Goal: Task Accomplishment & Management: Complete application form

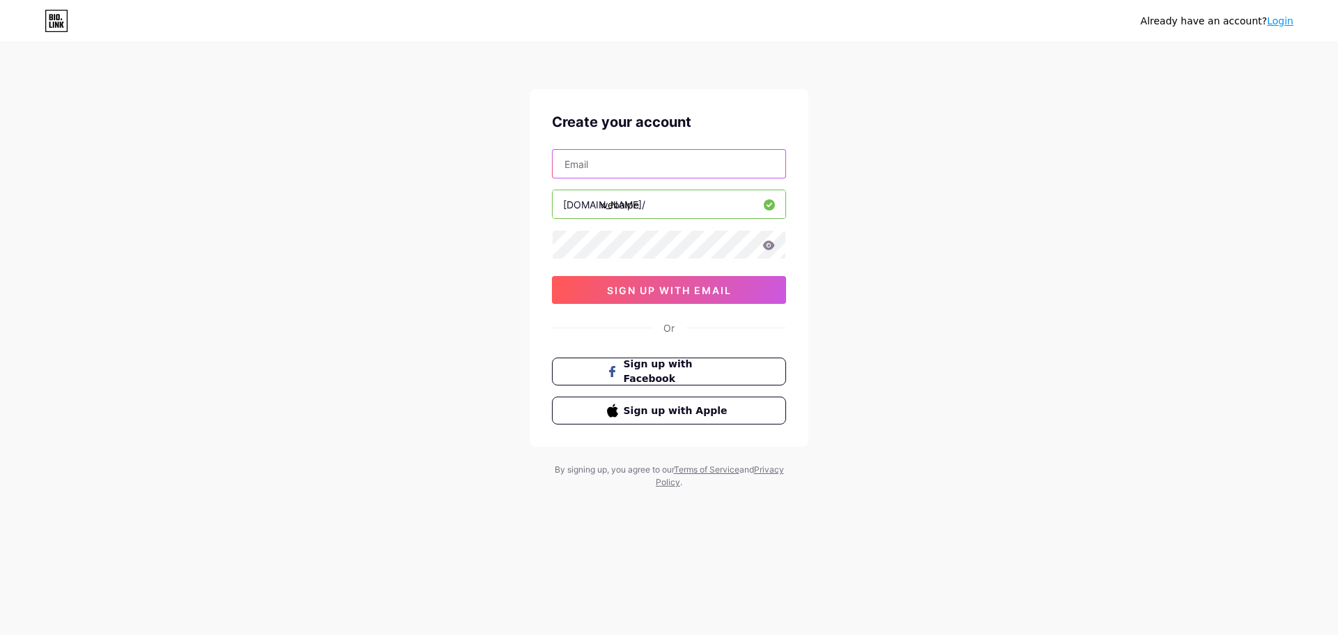
click at [638, 170] on input "text" at bounding box center [669, 164] width 233 height 28
type input "d"
type input "[EMAIL_ADDRESS][DOMAIN_NAME]"
click at [495, 245] on div "Already have an account? Login Create your account [EMAIL_ADDRESS][DOMAIN_NAME]…" at bounding box center [669, 266] width 1338 height 533
click at [764, 245] on icon at bounding box center [769, 244] width 12 height 9
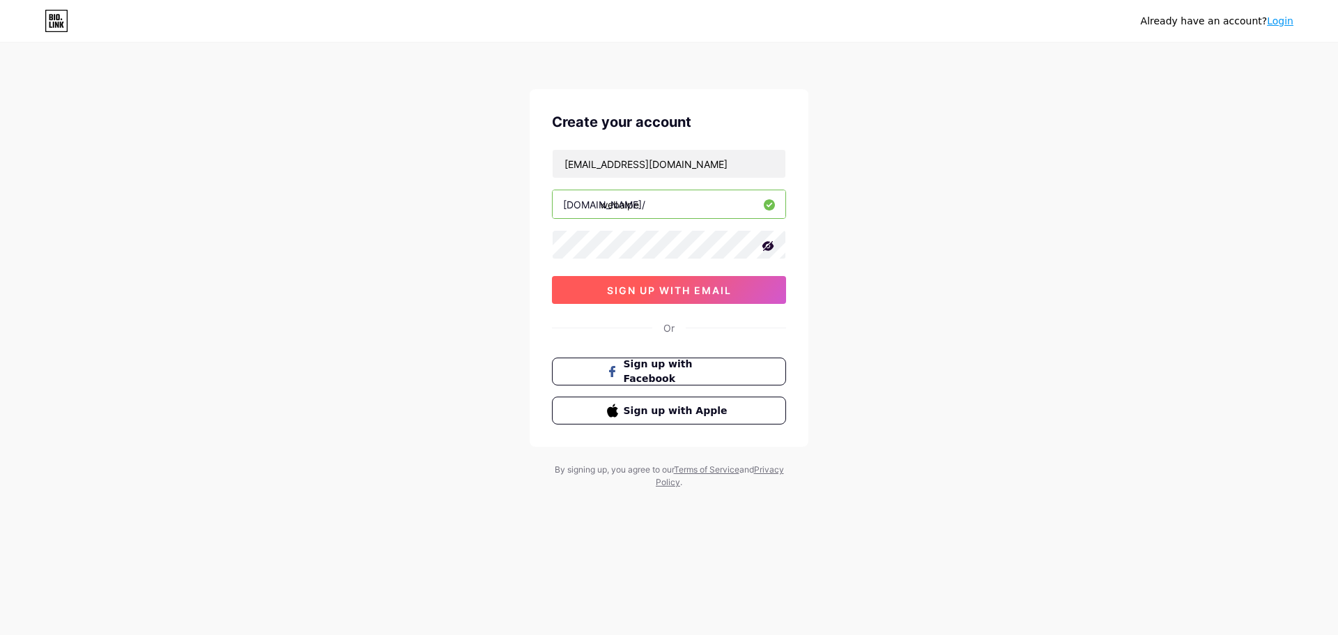
click at [654, 285] on span "sign up with email" at bounding box center [669, 290] width 125 height 12
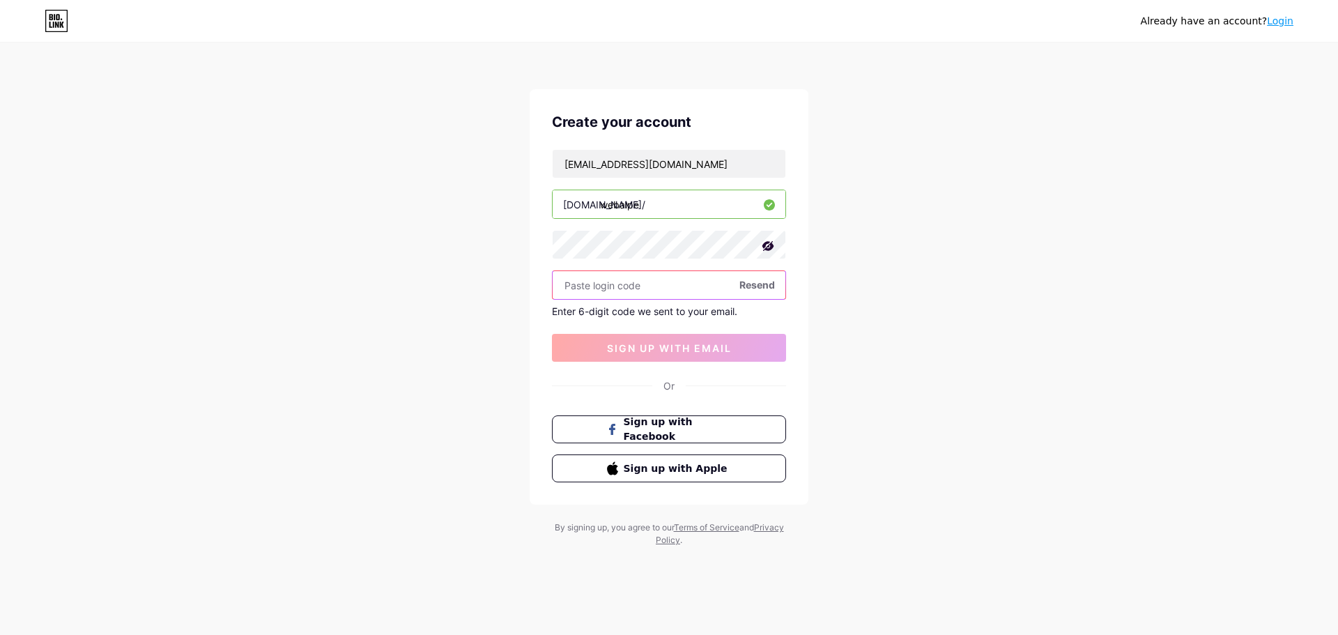
click at [631, 288] on input "text" at bounding box center [669, 285] width 233 height 28
paste input "528791"
type input "528791"
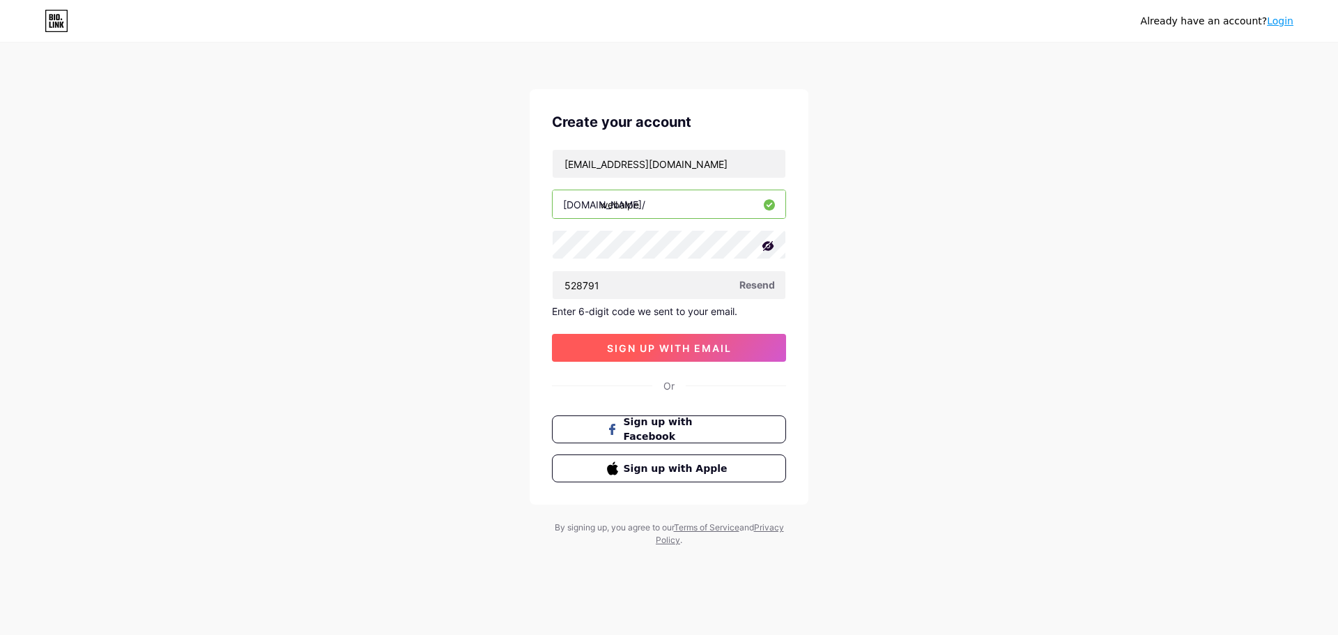
click at [677, 340] on button "sign up with email" at bounding box center [669, 348] width 234 height 28
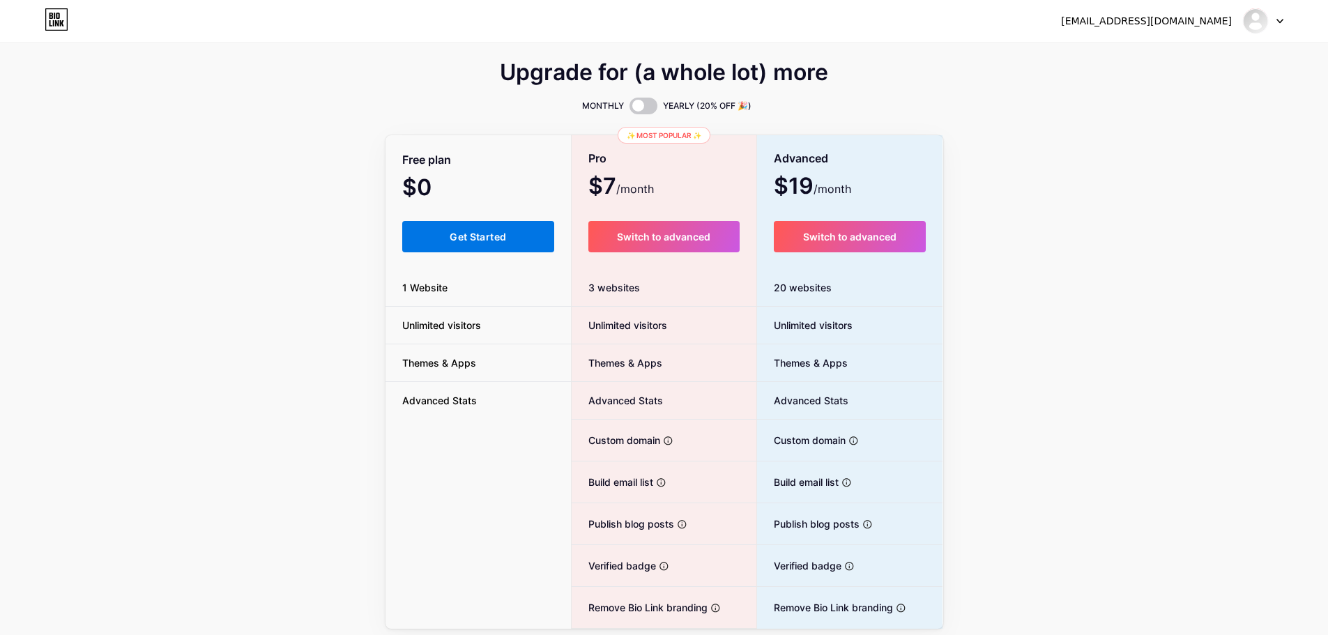
click at [477, 238] on span "Get Started" at bounding box center [478, 237] width 56 height 12
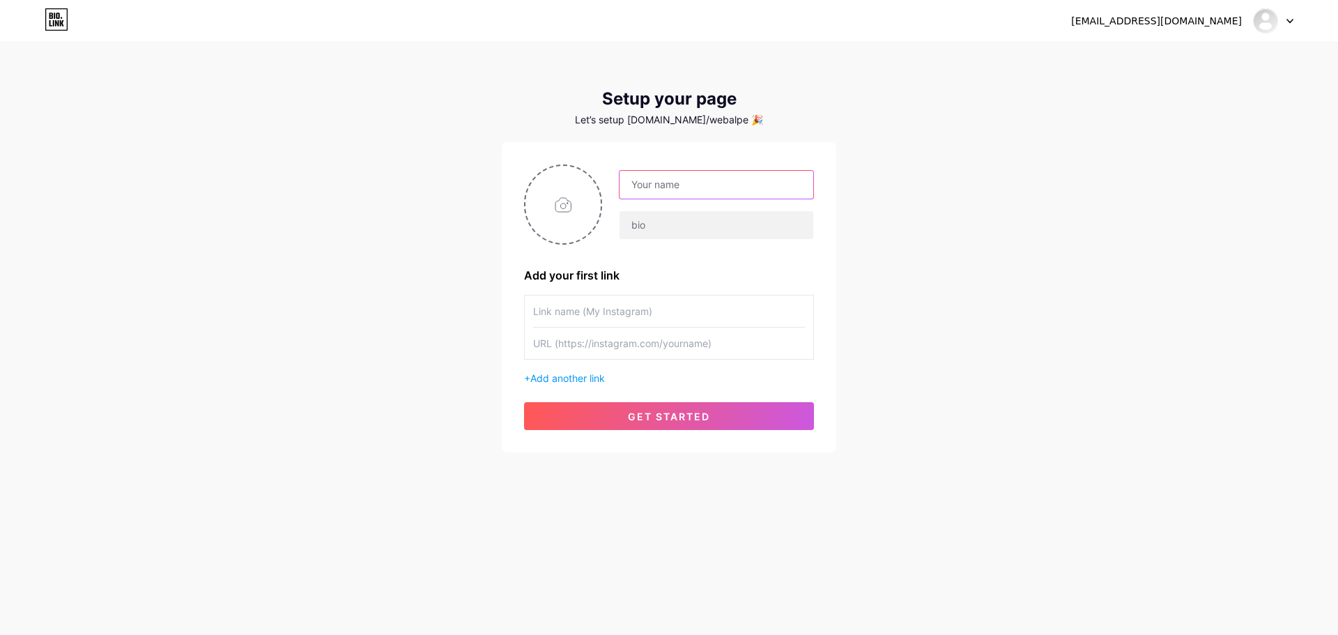
click at [698, 184] on input "text" at bounding box center [717, 185] width 194 height 28
click at [684, 190] on input "text" at bounding box center [717, 185] width 194 height 28
type input "Ale"
type input "bio"
click at [632, 308] on input "text" at bounding box center [669, 311] width 272 height 31
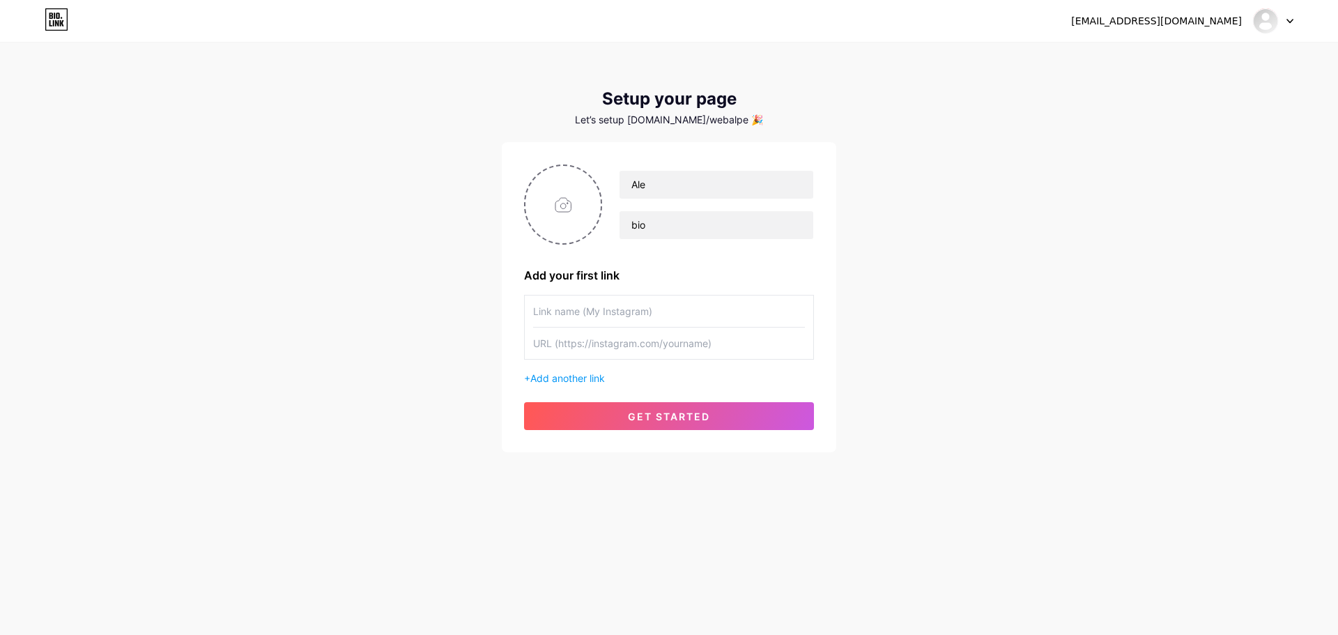
click at [612, 313] on input "text" at bounding box center [669, 311] width 272 height 31
click at [660, 413] on span "get started" at bounding box center [669, 417] width 82 height 12
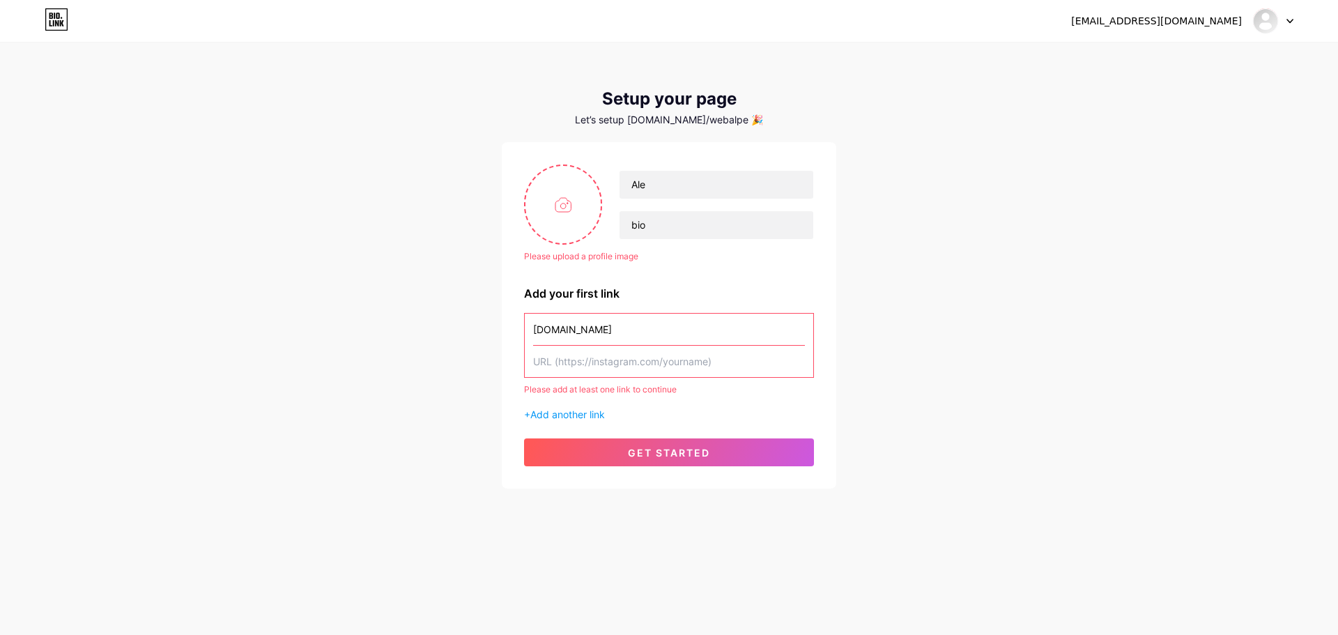
click at [613, 326] on input "[DOMAIN_NAME]" at bounding box center [669, 329] width 272 height 31
click at [621, 328] on input "[DOMAIN_NAME]" at bounding box center [669, 329] width 272 height 31
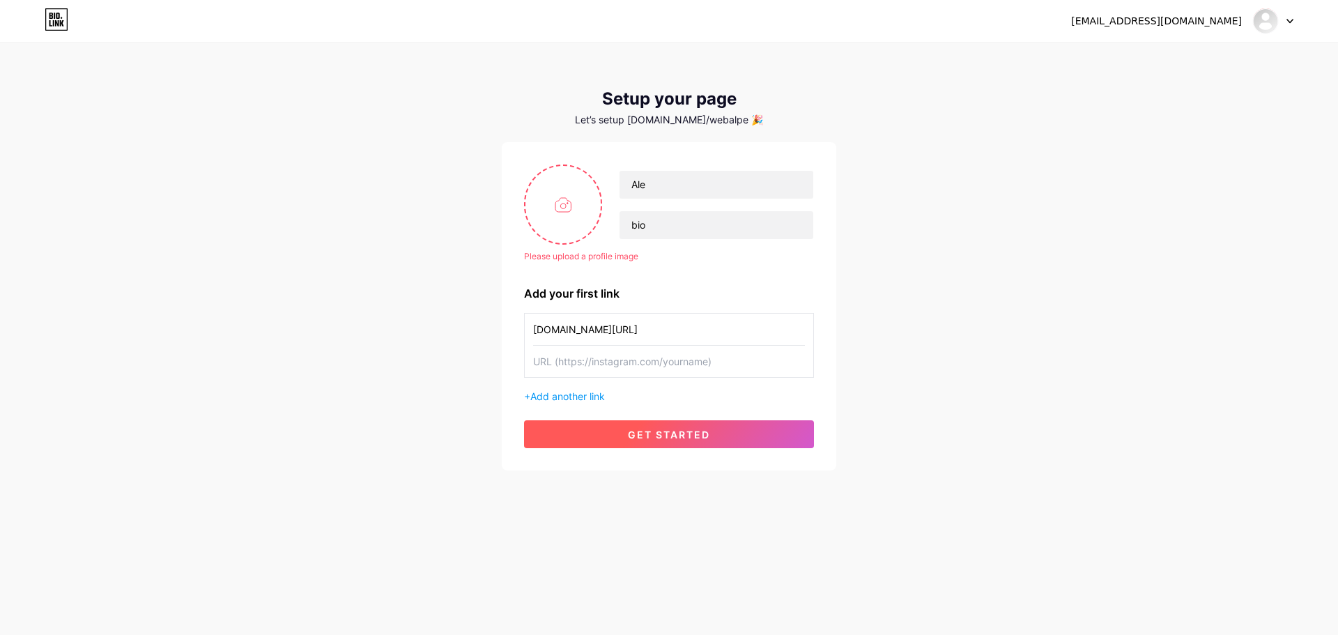
type input "[DOMAIN_NAME][URL]"
click at [672, 422] on button "get started" at bounding box center [669, 434] width 290 height 28
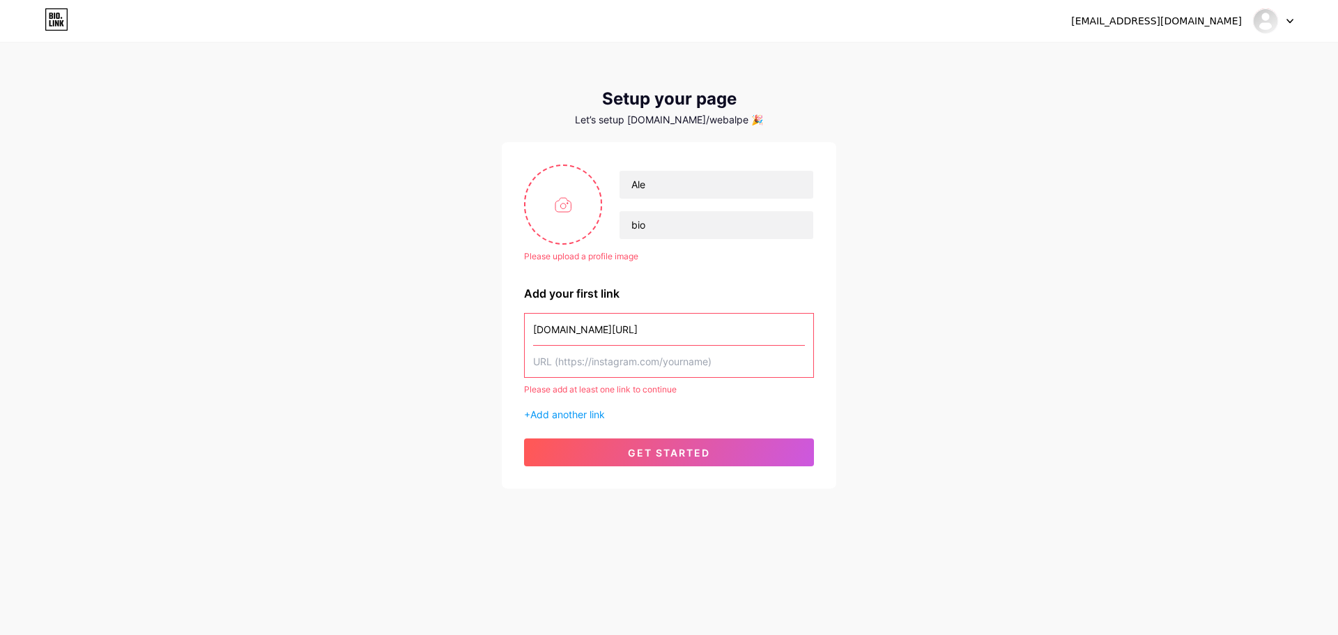
click at [646, 367] on input "text" at bounding box center [669, 361] width 272 height 31
drag, startPoint x: 647, startPoint y: 331, endPoint x: 510, endPoint y: 323, distance: 136.8
click at [510, 323] on div "Please upload a profile image Ale bio Please upload a profile image Add your fi…" at bounding box center [669, 315] width 335 height 346
click at [588, 364] on input "text" at bounding box center [669, 361] width 272 height 31
paste input "[DOMAIN_NAME][URL]"
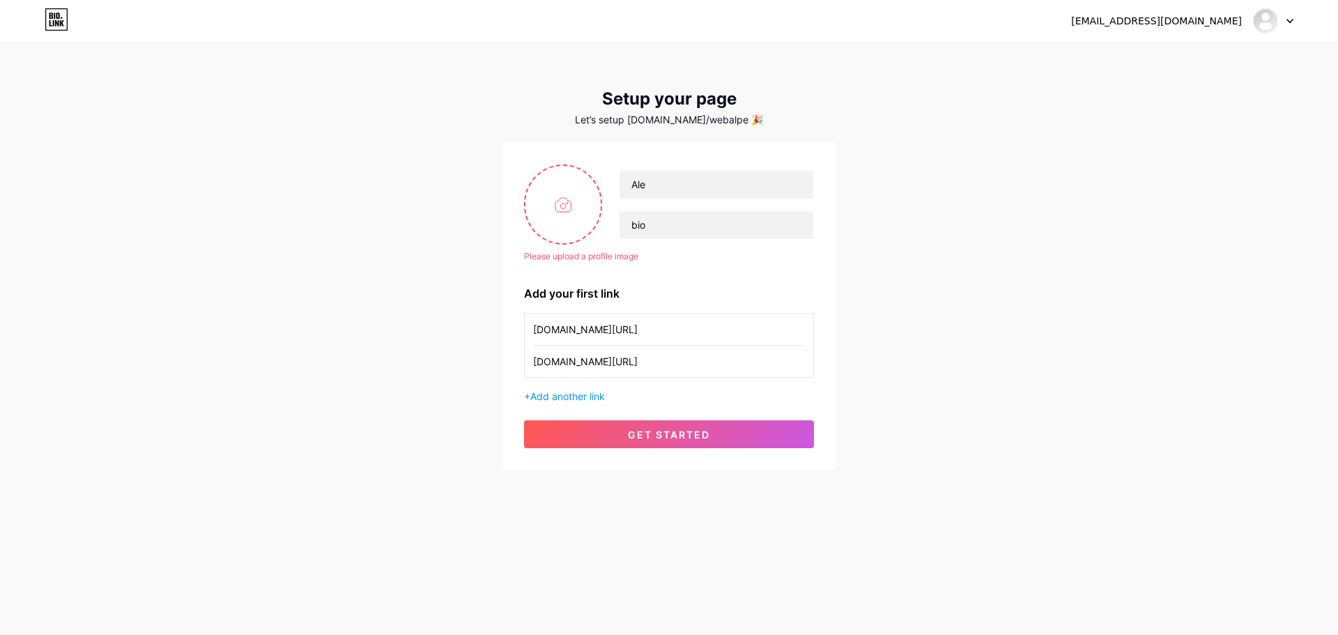
type input "[DOMAIN_NAME][URL]"
drag, startPoint x: 648, startPoint y: 335, endPoint x: 574, endPoint y: 321, distance: 75.1
click at [469, 312] on div "[EMAIL_ADDRESS][DOMAIN_NAME] Dashboard Logout Setup your page Let’s setup [DOMA…" at bounding box center [669, 257] width 1338 height 515
click at [721, 438] on button "get started" at bounding box center [669, 434] width 290 height 28
click at [564, 217] on input "file" at bounding box center [563, 204] width 75 height 77
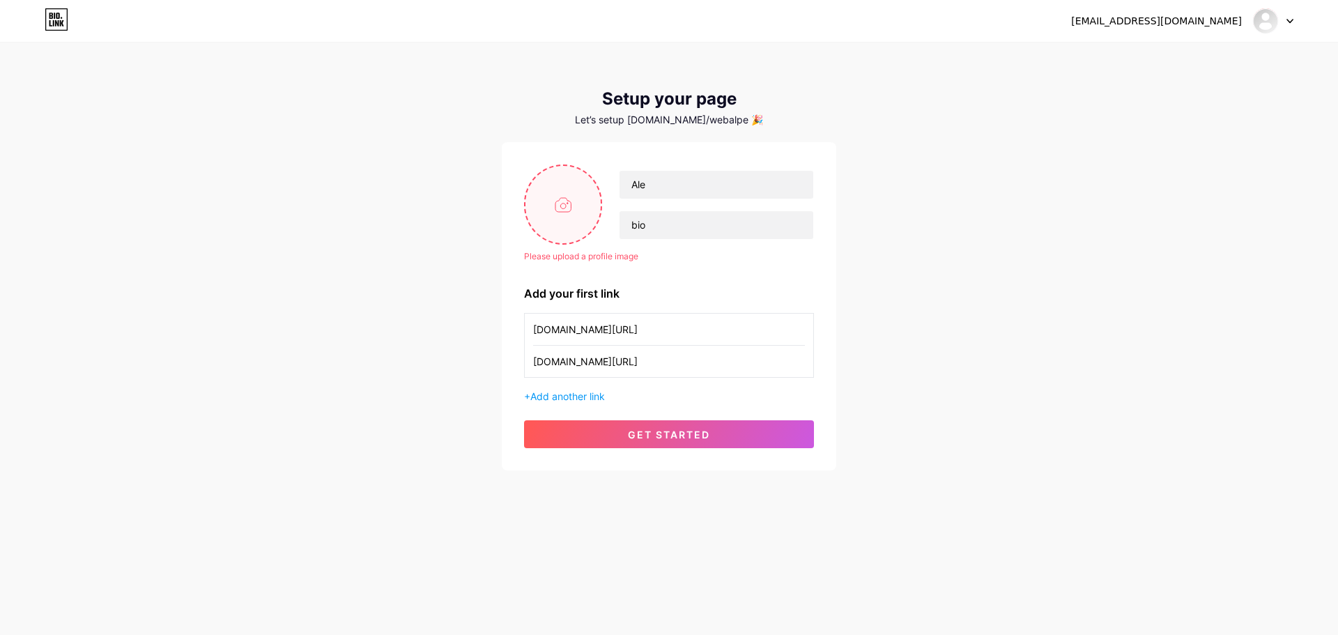
type input "C:\fakepath\ChatGPT Image [DATE], 10_12_17 AM.png"
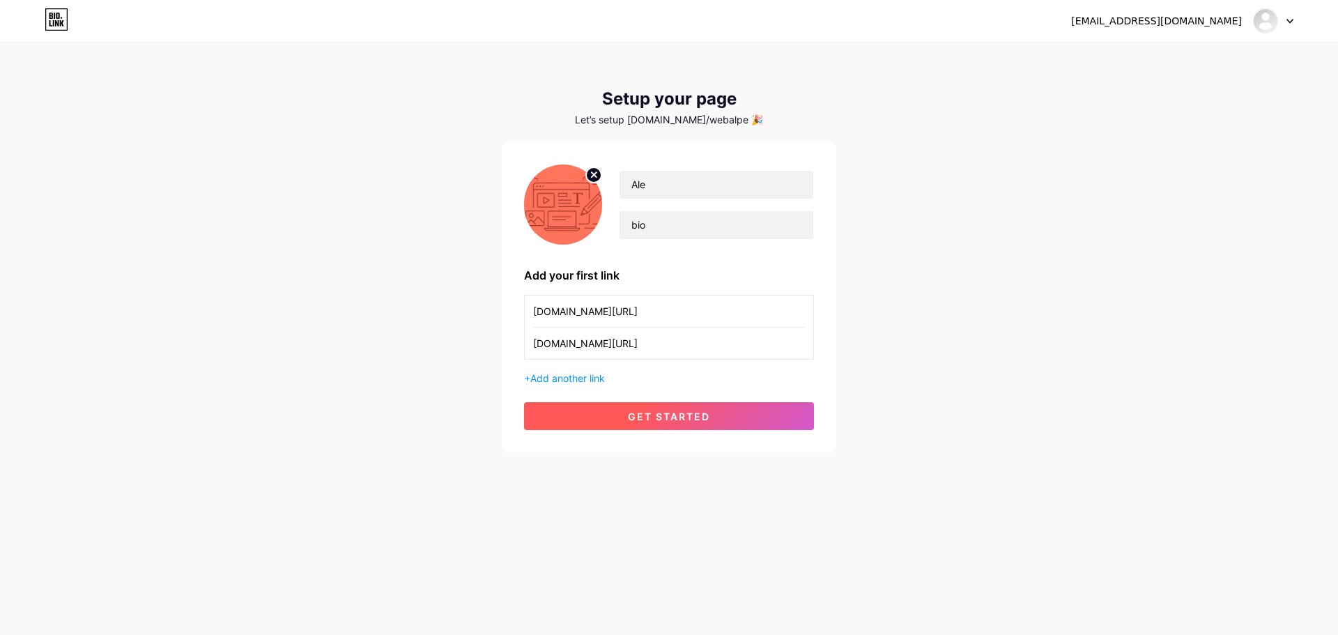
click at [712, 413] on button "get started" at bounding box center [669, 416] width 290 height 28
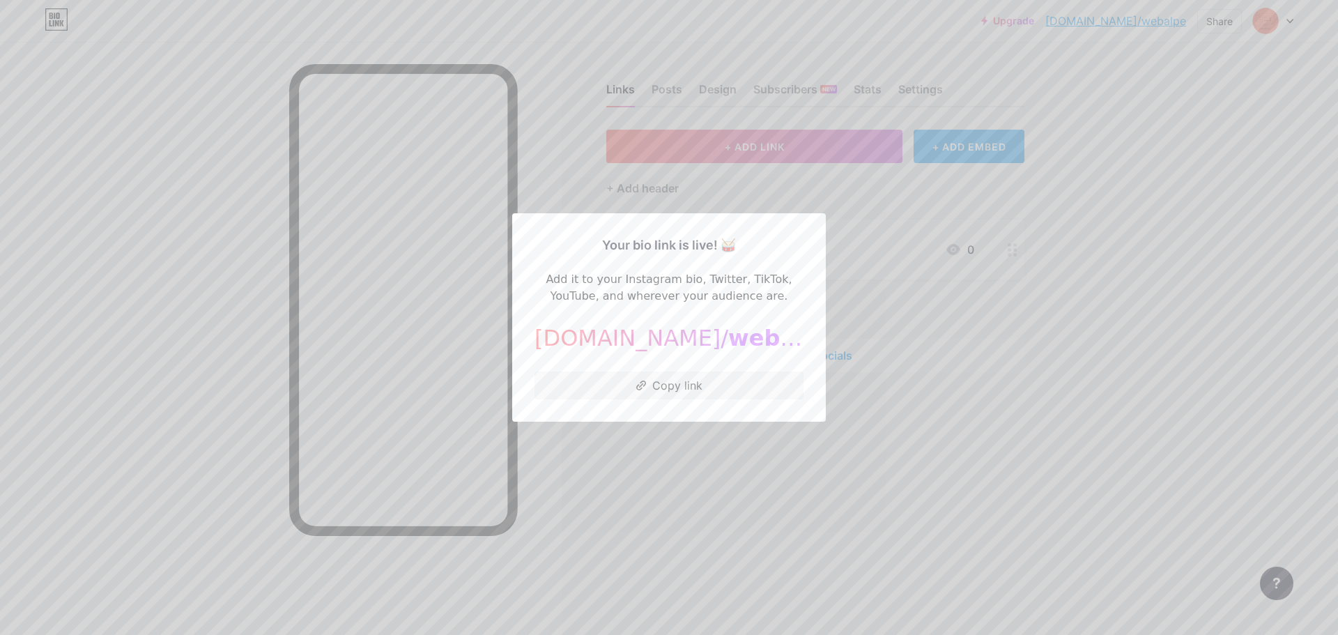
click at [960, 328] on div at bounding box center [669, 317] width 1338 height 635
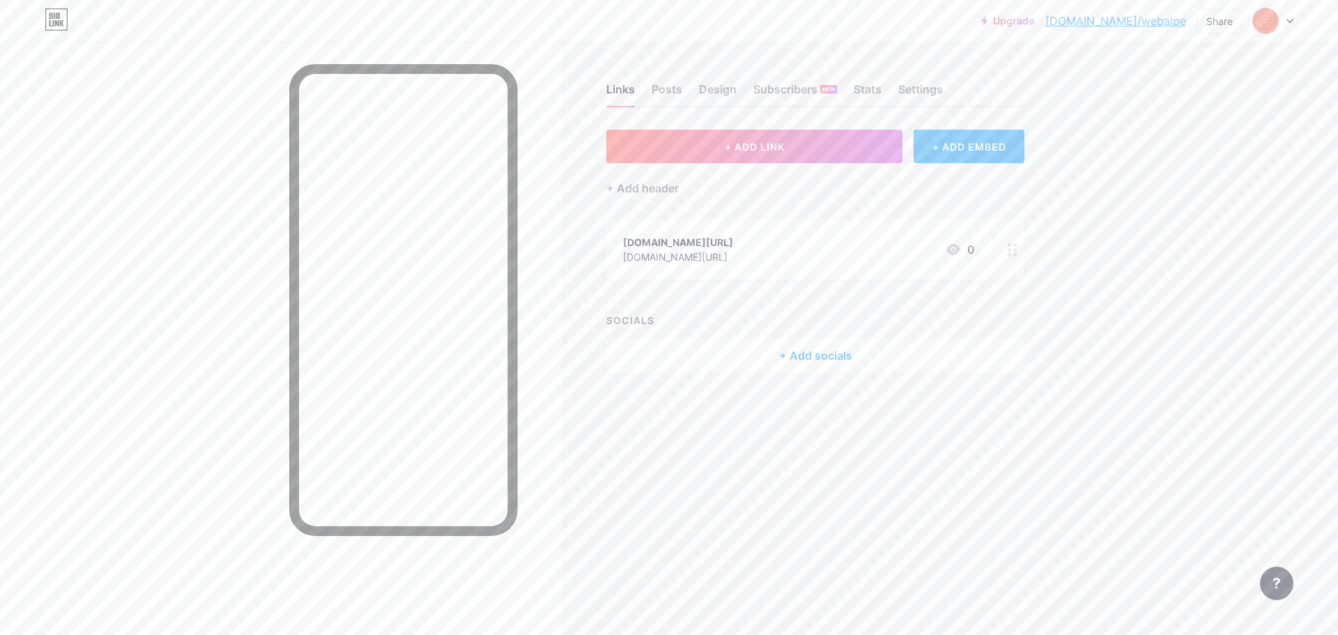
click at [1167, 24] on link "[DOMAIN_NAME]/webalpe" at bounding box center [1115, 21] width 141 height 17
drag, startPoint x: 727, startPoint y: 89, endPoint x: 716, endPoint y: 89, distance: 10.5
click at [726, 89] on div "Design" at bounding box center [718, 93] width 38 height 25
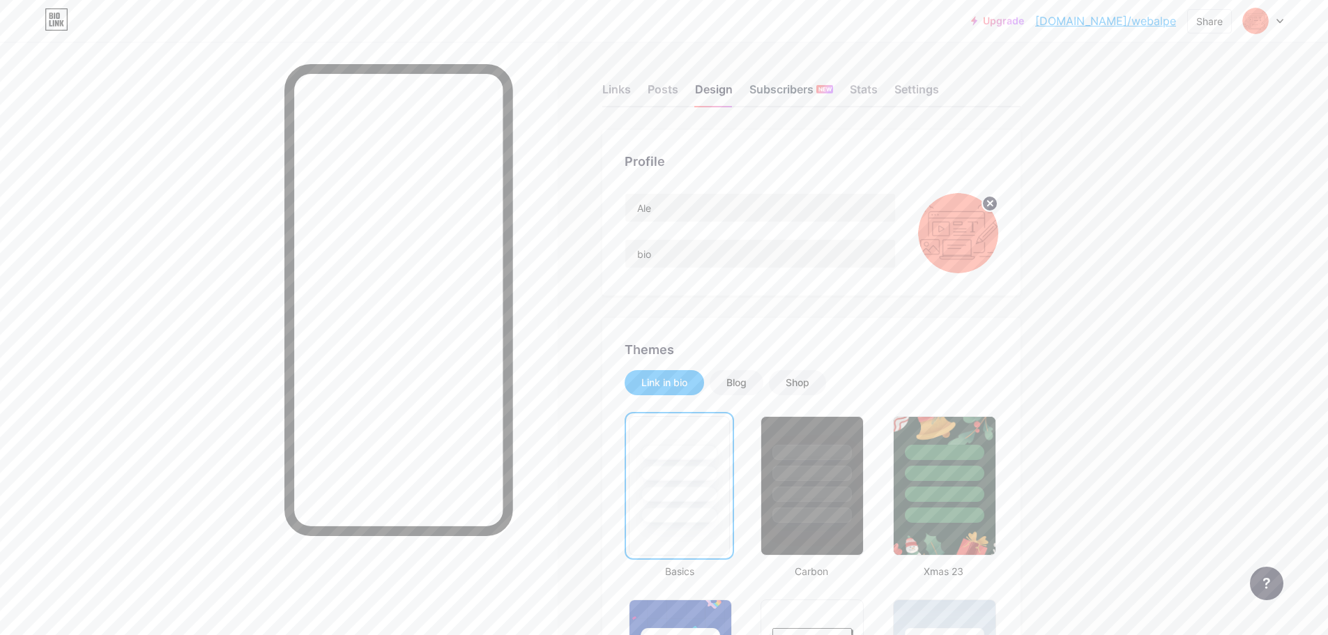
click at [785, 86] on div "Subscribers NEW" at bounding box center [791, 93] width 84 height 25
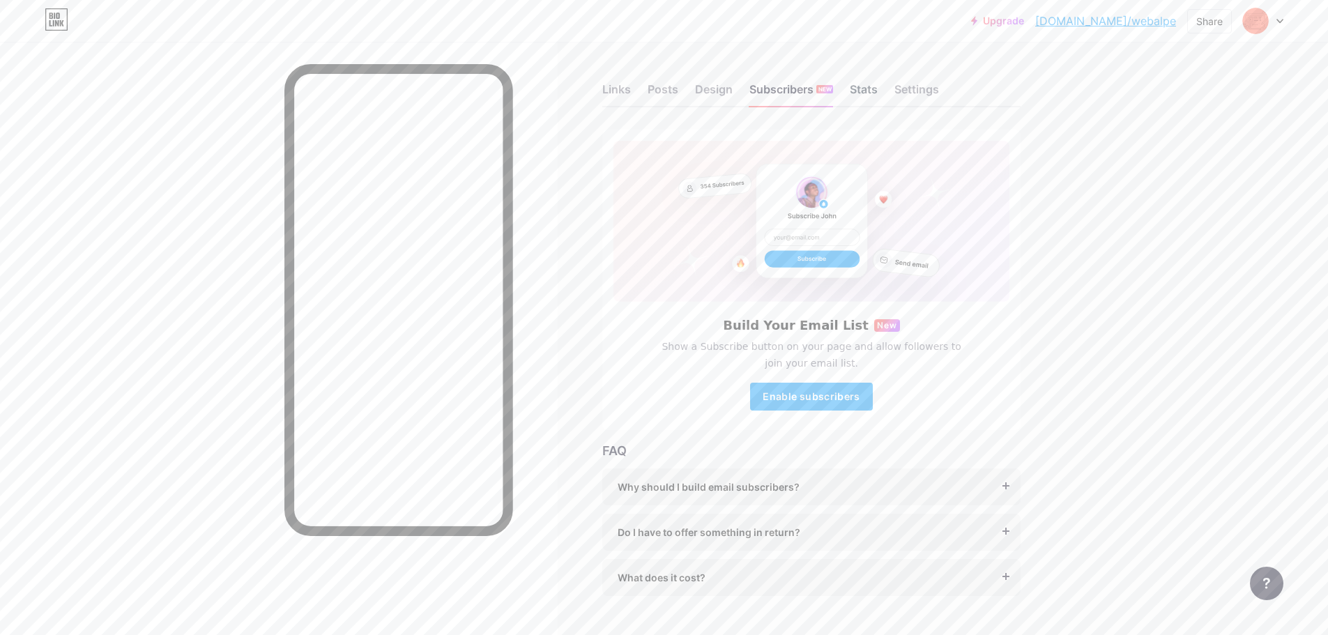
click at [868, 89] on div "Stats" at bounding box center [864, 93] width 28 height 25
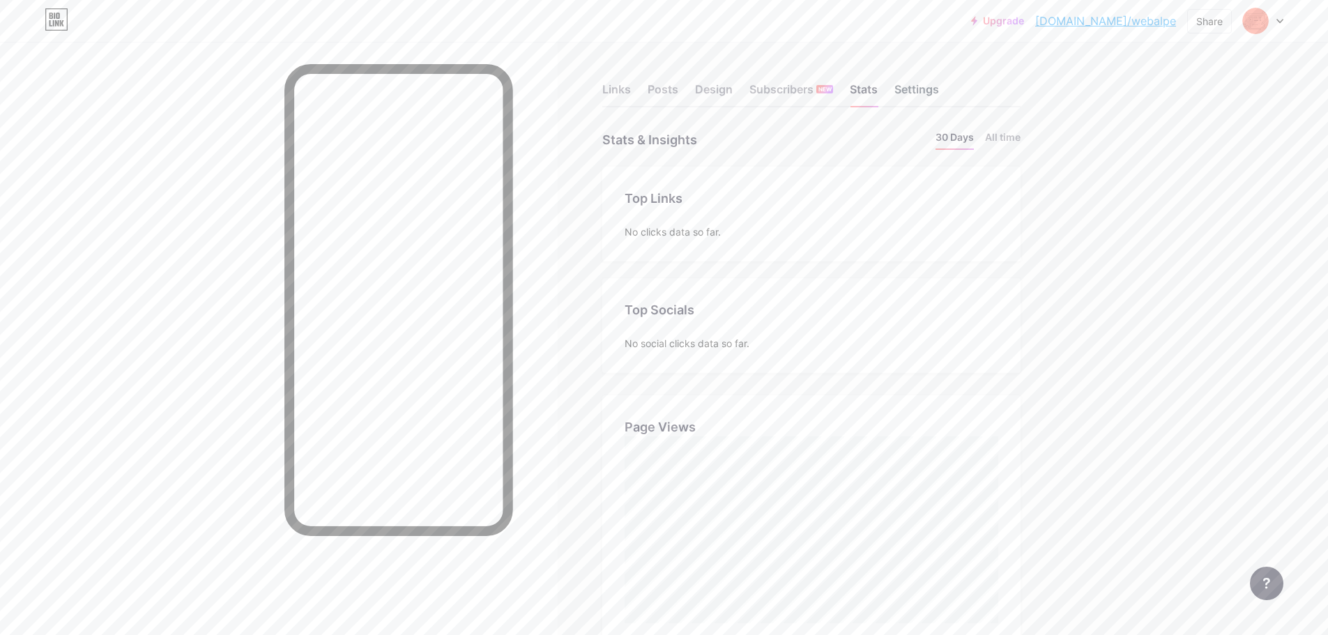
scroll to position [635, 1328]
click at [916, 91] on div "Settings" at bounding box center [916, 93] width 45 height 25
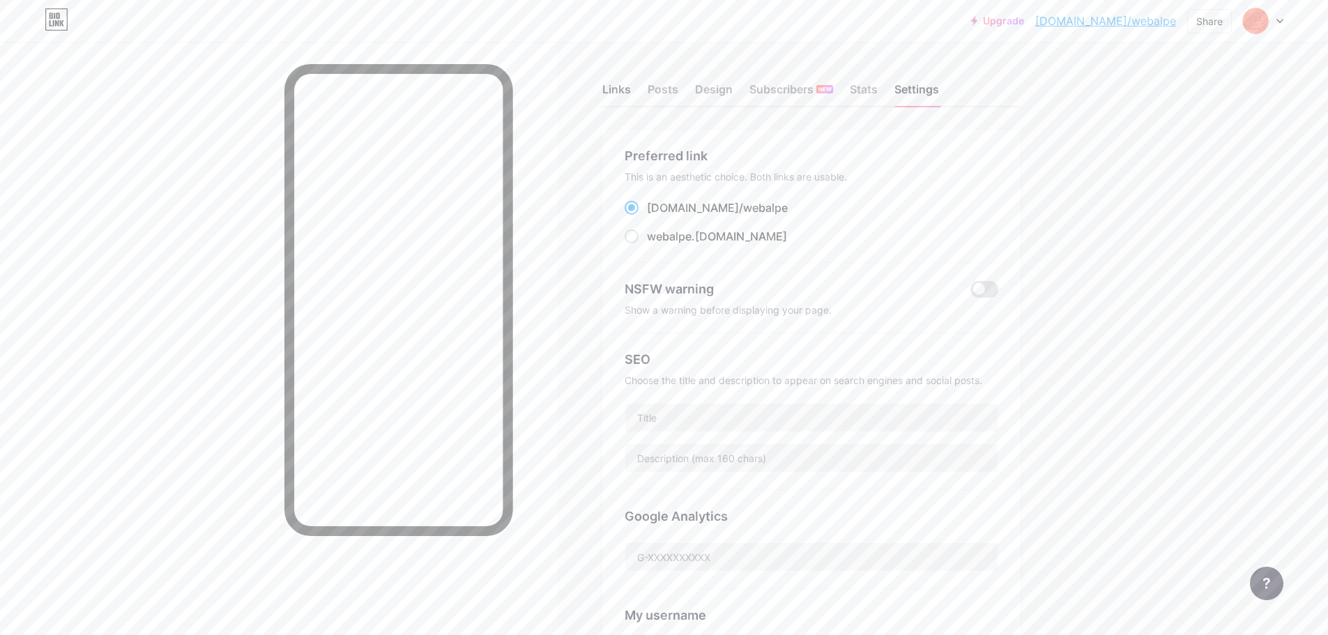
click at [627, 88] on div "Links" at bounding box center [616, 93] width 29 height 25
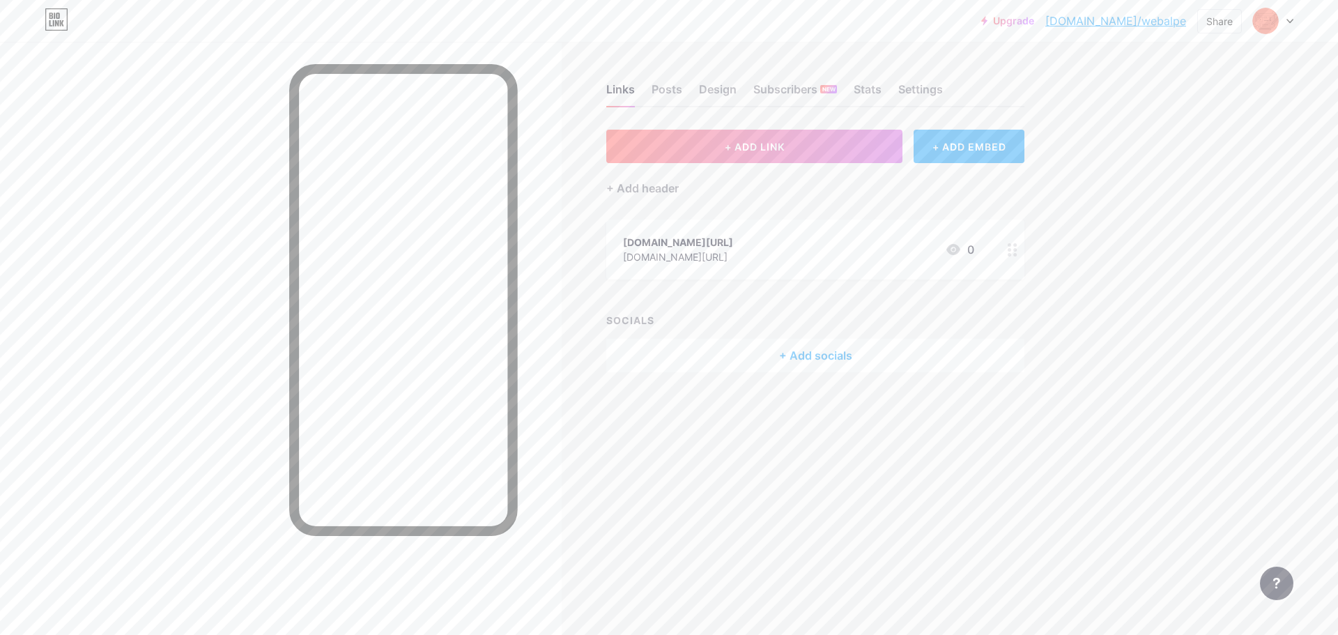
click at [1018, 261] on div at bounding box center [1013, 250] width 24 height 60
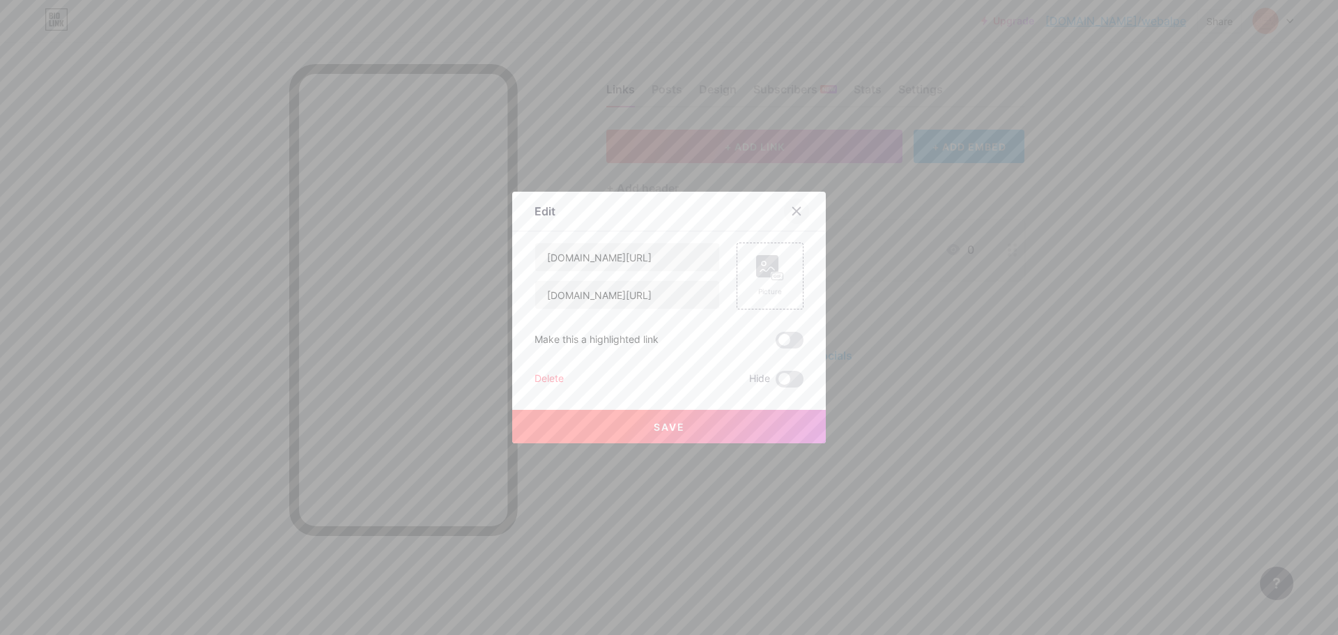
click at [796, 208] on icon at bounding box center [796, 211] width 11 height 11
